Goal: Task Accomplishment & Management: Complete application form

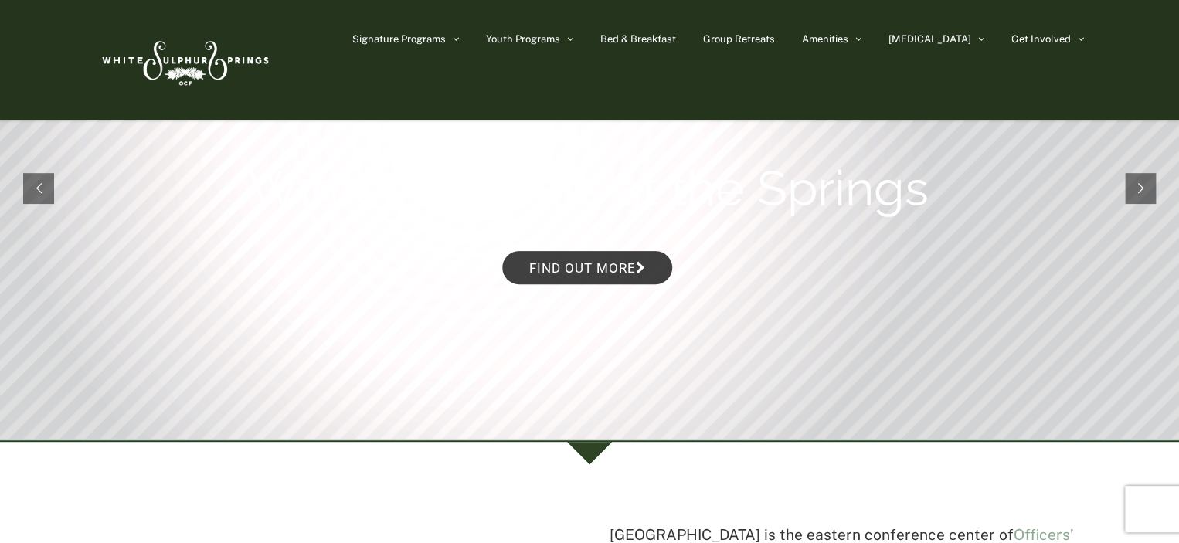
scroll to position [154, 0]
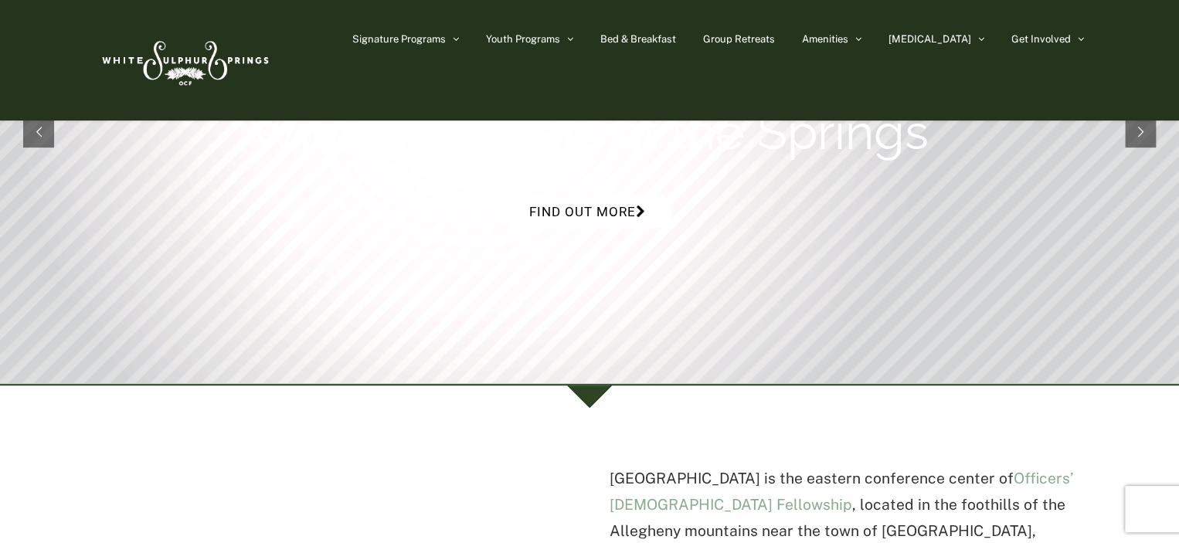
click at [528, 209] on link "Find out more" at bounding box center [587, 211] width 170 height 33
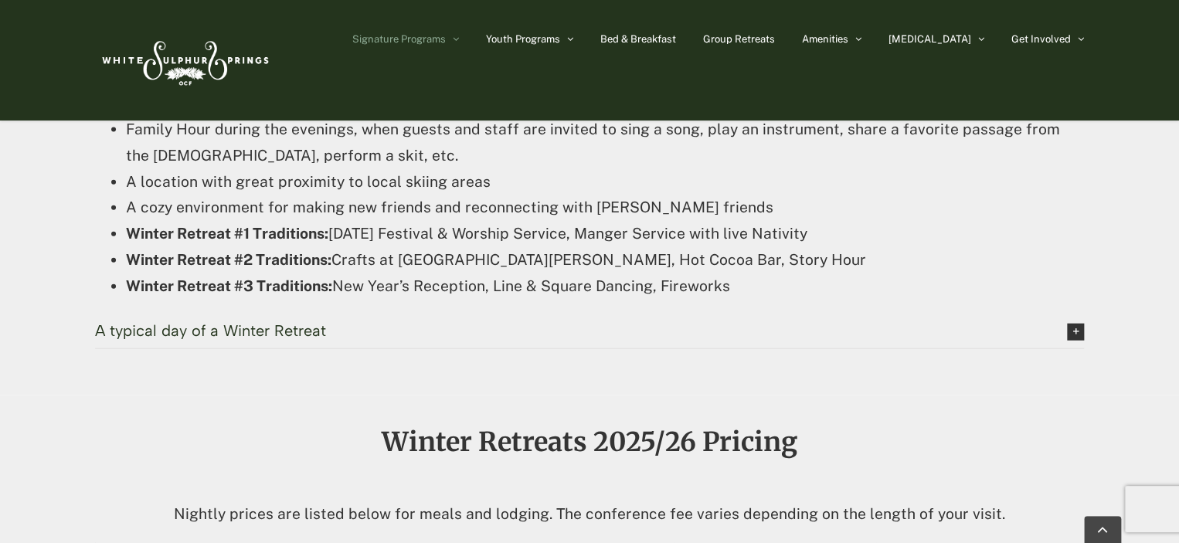
scroll to position [1699, 0]
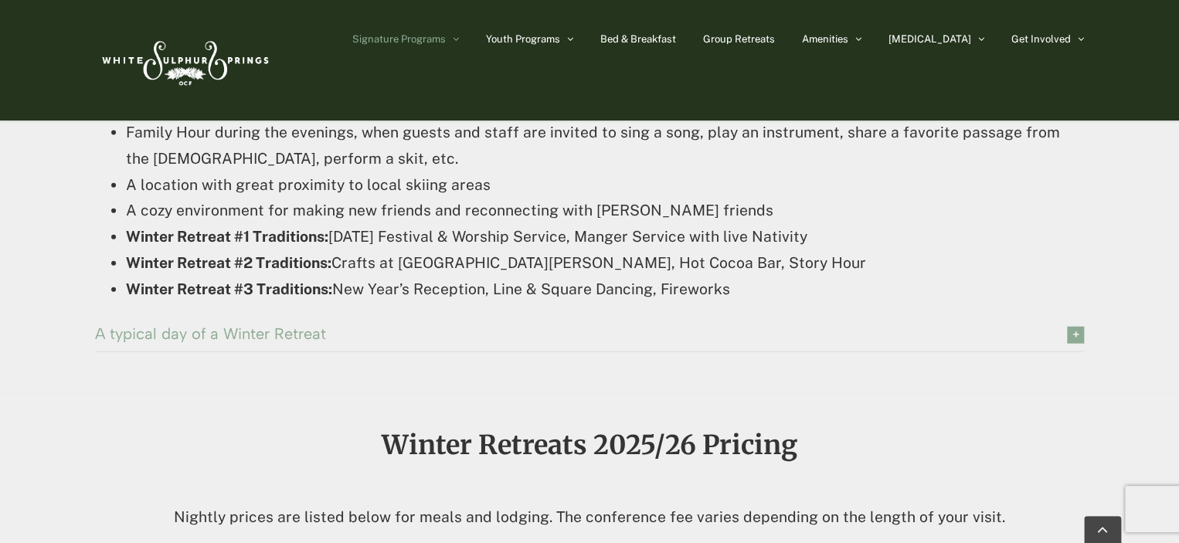
click at [1075, 333] on icon at bounding box center [1075, 335] width 17 height 17
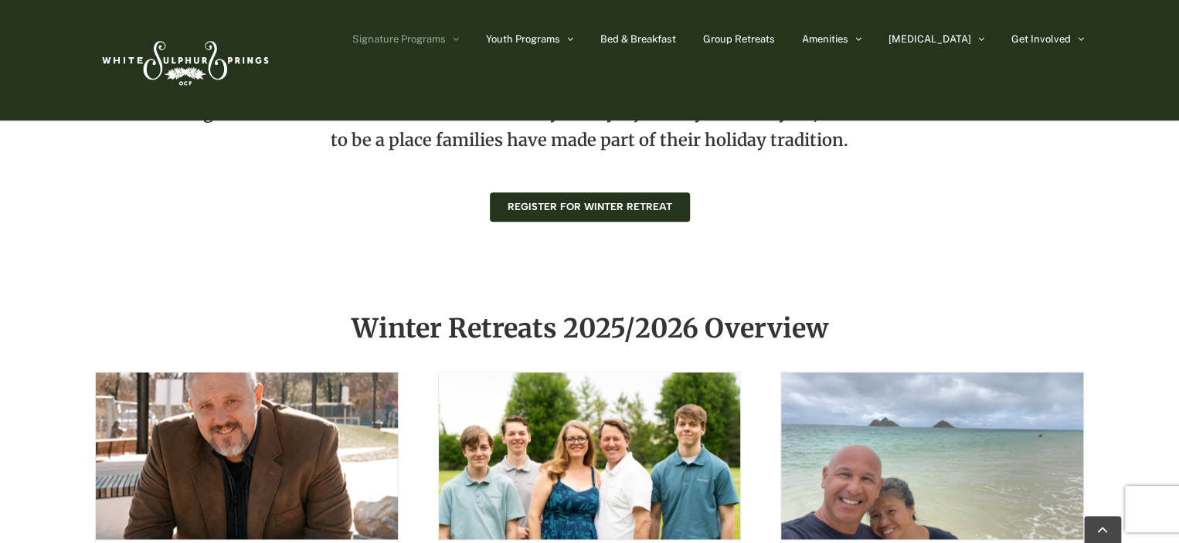
scroll to position [772, 0]
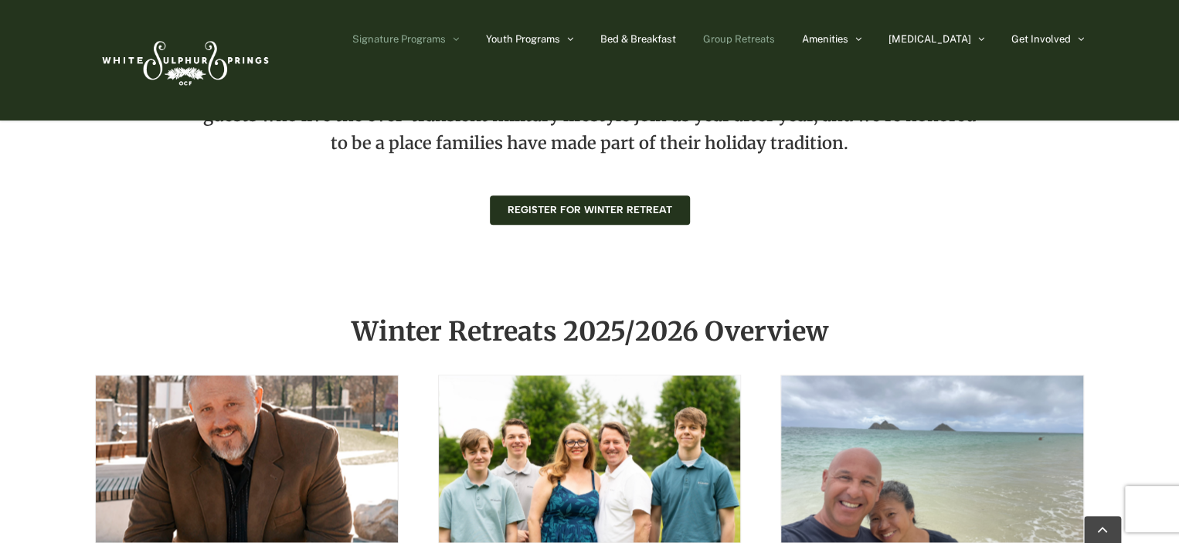
click at [775, 45] on link "Group Retreats" at bounding box center [739, 38] width 72 height 77
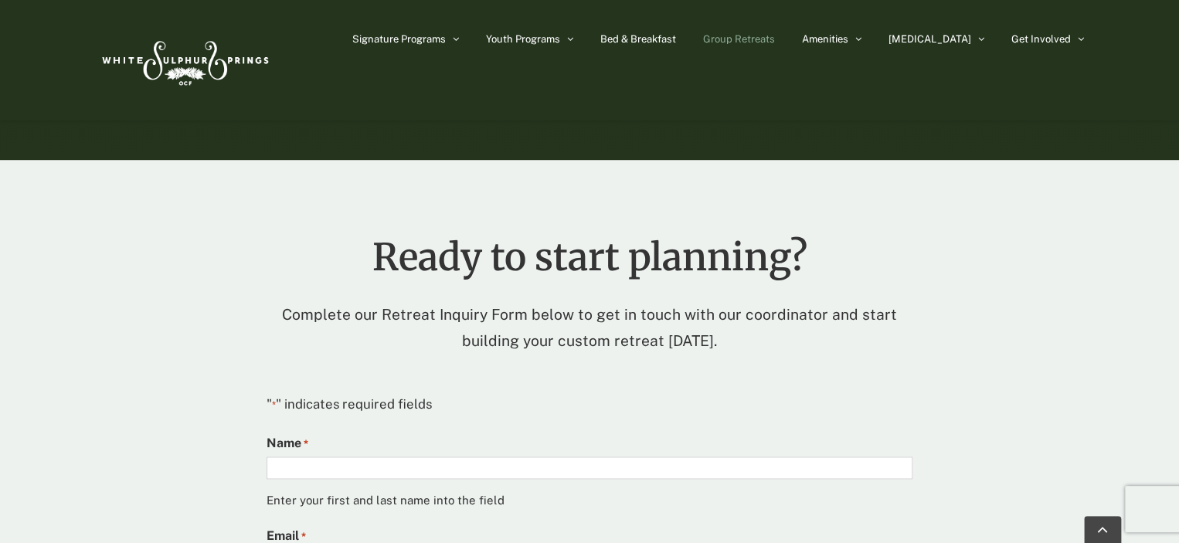
scroll to position [3862, 0]
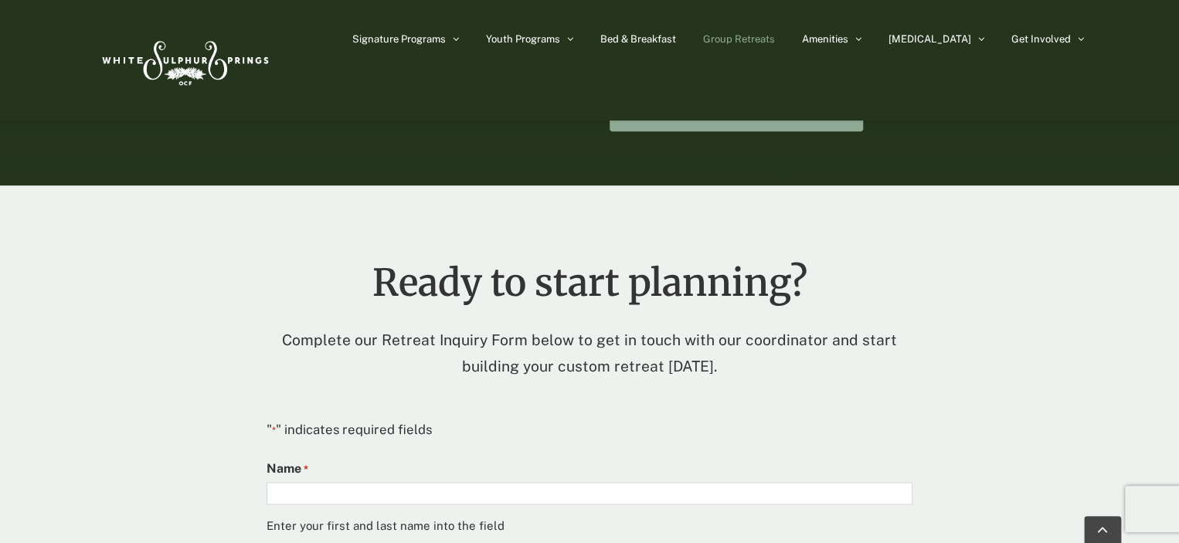
click at [300, 457] on label "Name *" at bounding box center [288, 468] width 42 height 23
click at [300, 482] on input "Name *" at bounding box center [590, 493] width 646 height 22
click at [291, 482] on input "Name *" at bounding box center [590, 493] width 646 height 22
